Goal: Find specific page/section: Find specific page/section

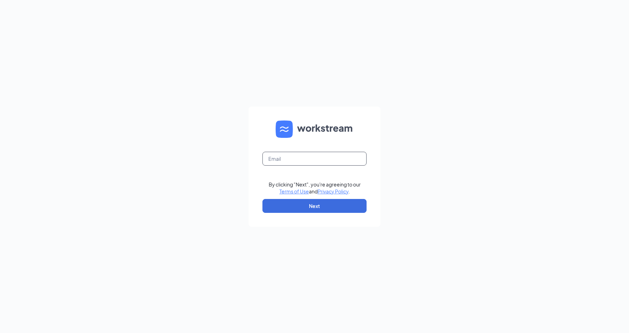
click at [323, 164] on input "text" at bounding box center [314, 159] width 104 height 14
type input "6151@internal-email.com"
click at [324, 205] on button "Next" at bounding box center [314, 206] width 104 height 14
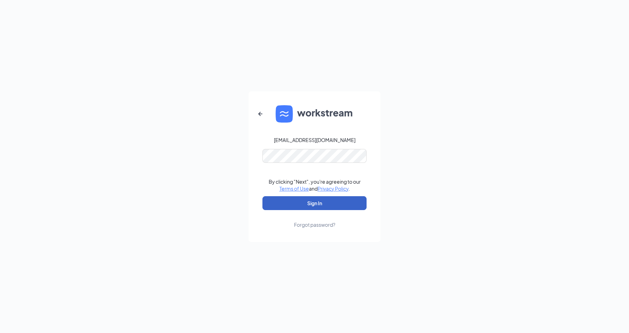
click at [331, 205] on button "Sign In" at bounding box center [314, 203] width 104 height 14
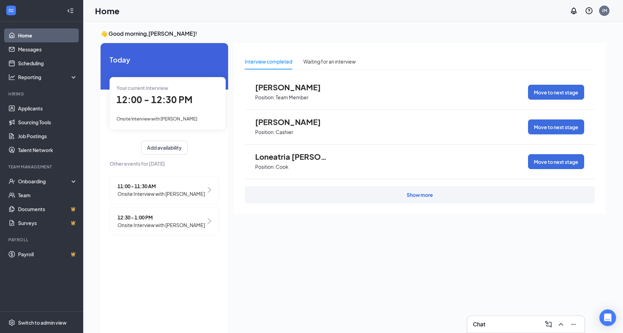
click at [164, 229] on span "Onsite Interview with [PERSON_NAME]" at bounding box center [161, 225] width 87 height 8
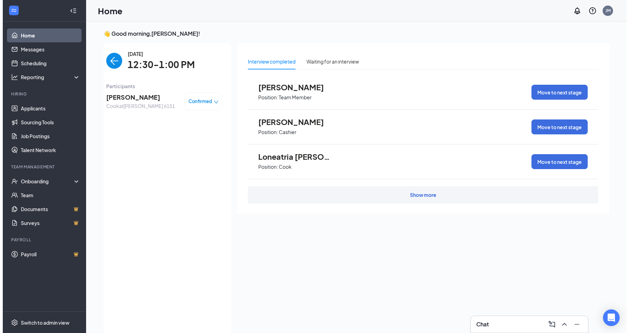
scroll to position [3, 0]
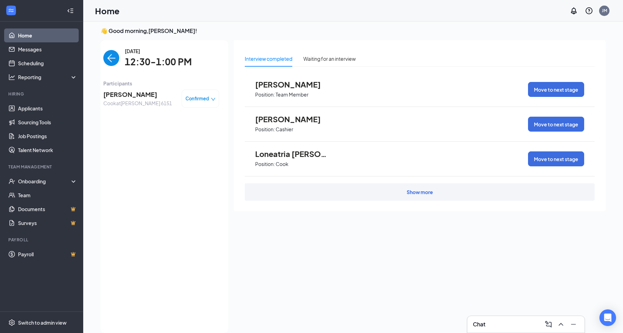
click at [141, 96] on span "[PERSON_NAME]" at bounding box center [137, 94] width 69 height 10
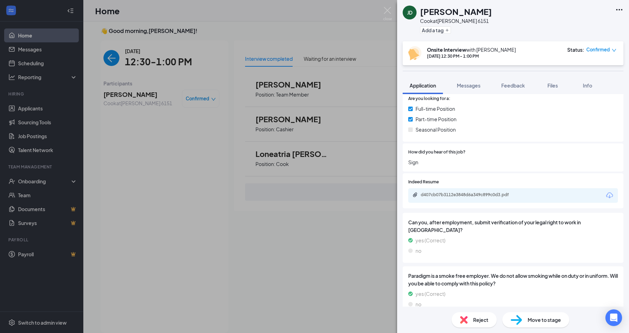
scroll to position [382, 0]
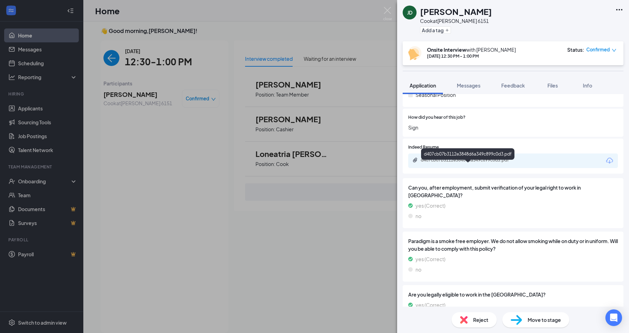
click at [489, 163] on div "d407cb07b3112e3848d6a349c899c0d3.pdf" at bounding box center [468, 160] width 97 height 6
